Goal: Task Accomplishment & Management: Use online tool/utility

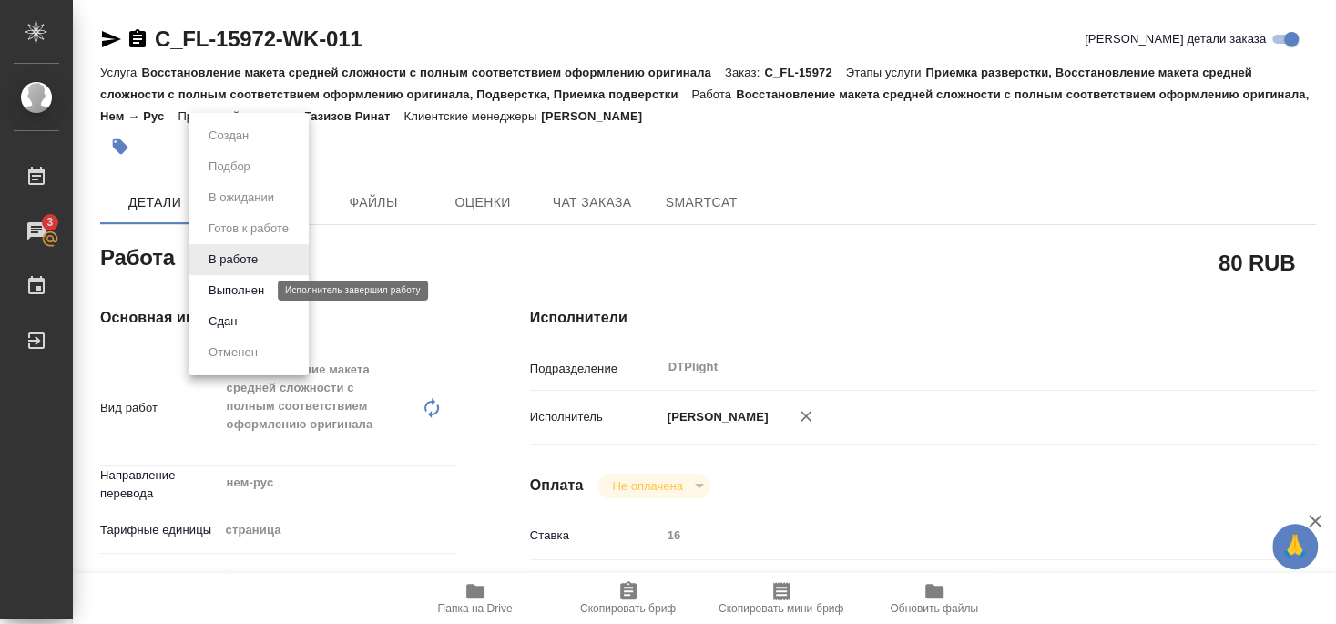
click at [233, 289] on button "Выполнен" at bounding box center [236, 290] width 66 height 20
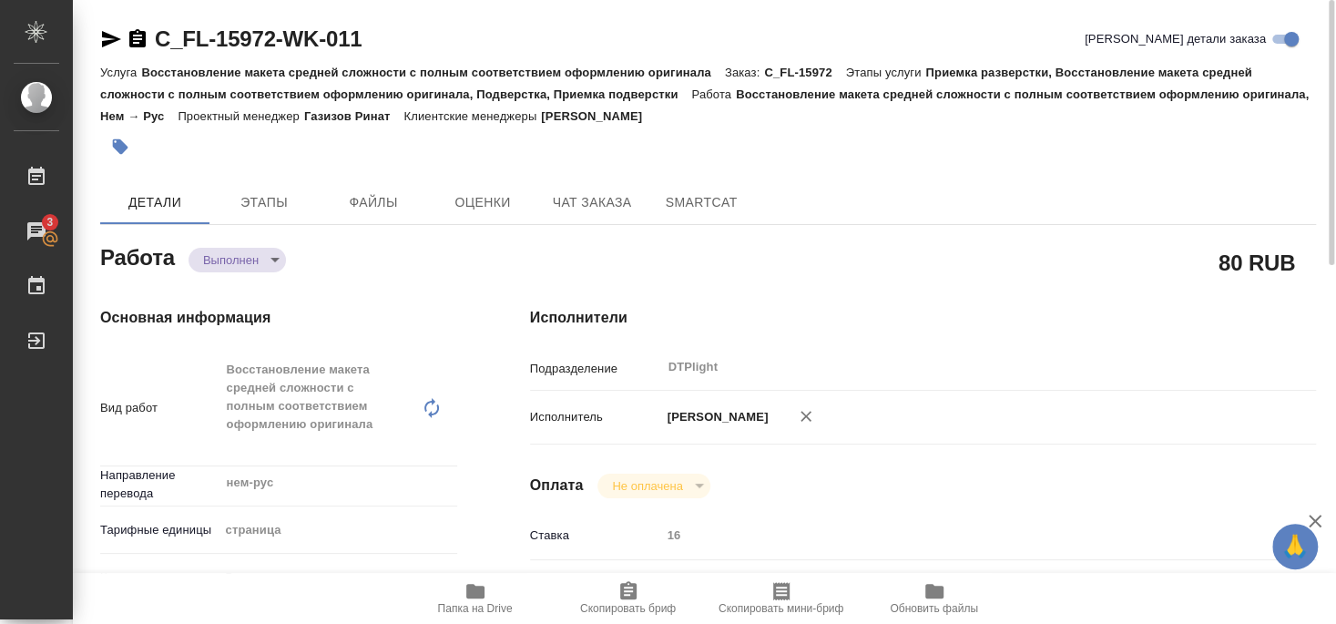
type textarea "x"
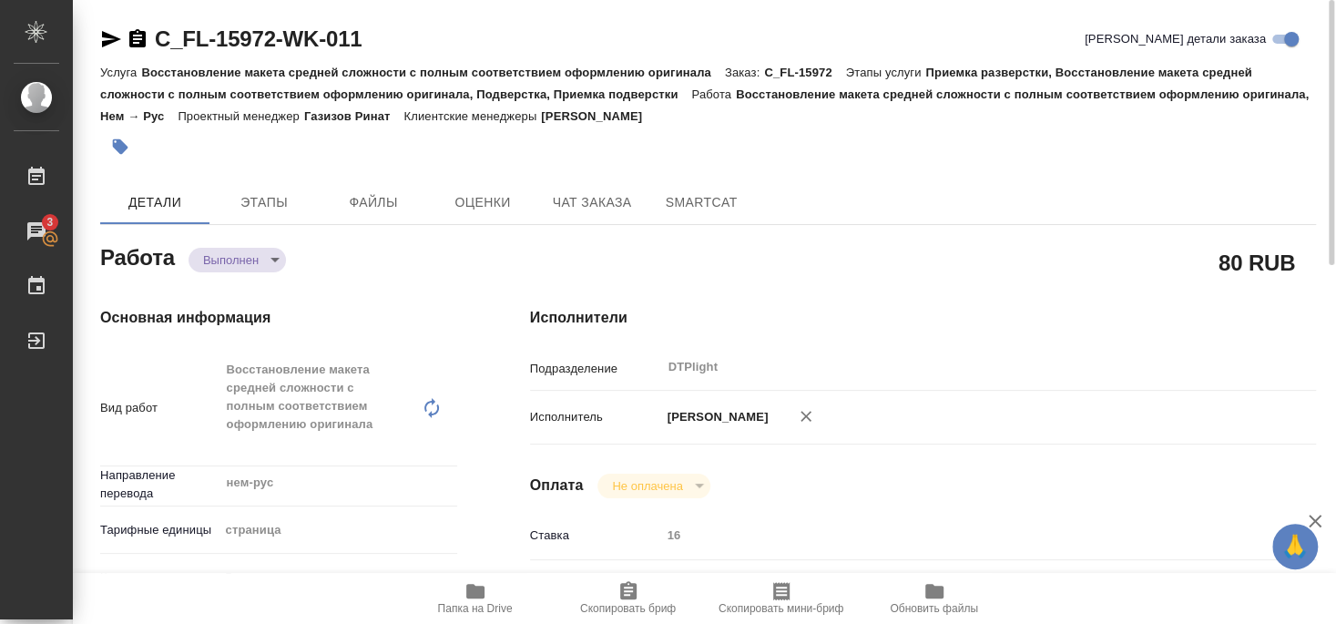
type textarea "x"
